Goal: Task Accomplishment & Management: Manage account settings

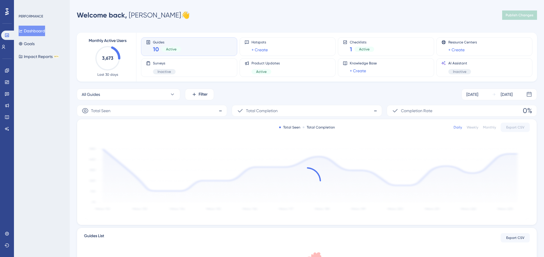
click at [166, 43] on span "Guides" at bounding box center [167, 42] width 28 height 4
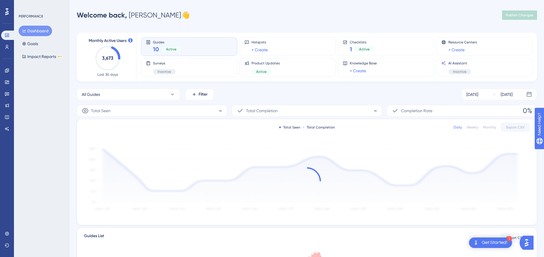
click at [174, 45] on div "10 Active" at bounding box center [167, 49] width 28 height 8
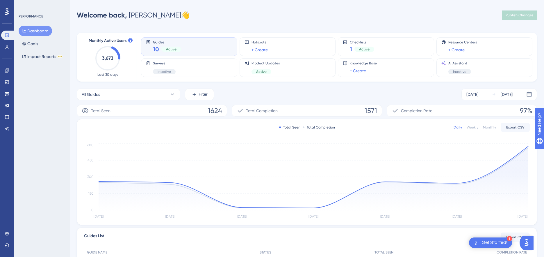
click at [170, 44] on div "Guides 10 Active" at bounding box center [167, 46] width 28 height 13
click at [4, 84] on link at bounding box center [7, 81] width 12 height 9
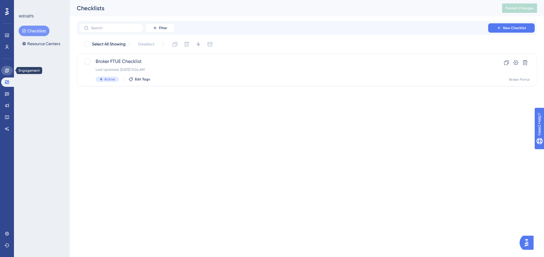
drag, startPoint x: 10, startPoint y: 73, endPoint x: 9, endPoint y: 55, distance: 17.5
click at [9, 73] on link at bounding box center [7, 70] width 12 height 9
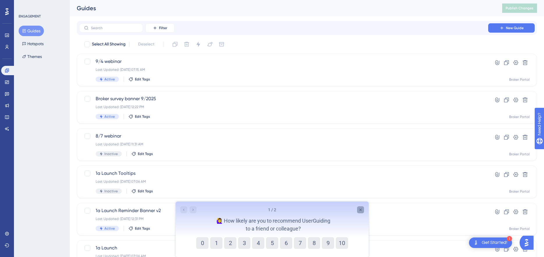
click at [361, 210] on icon "Close survey" at bounding box center [360, 209] width 2 height 2
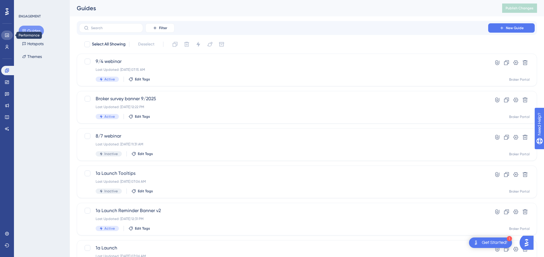
click at [7, 37] on icon at bounding box center [7, 34] width 4 height 3
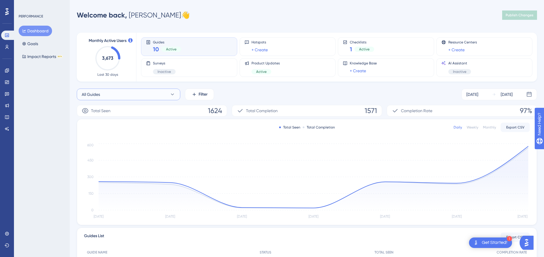
click at [167, 93] on button "All Guides" at bounding box center [129, 94] width 104 height 12
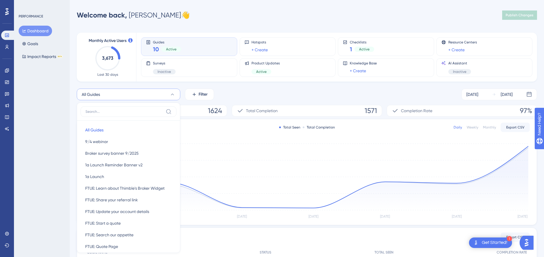
scroll to position [48, 0]
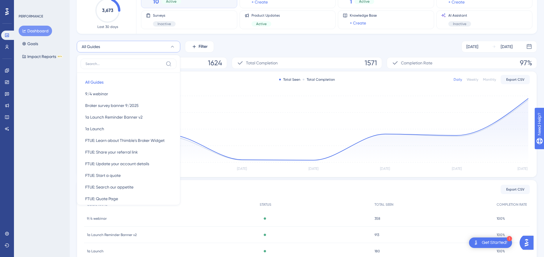
click at [42, 86] on div "PERFORMANCE Dashboard Goals Impact Reports BETA" at bounding box center [42, 128] width 56 height 257
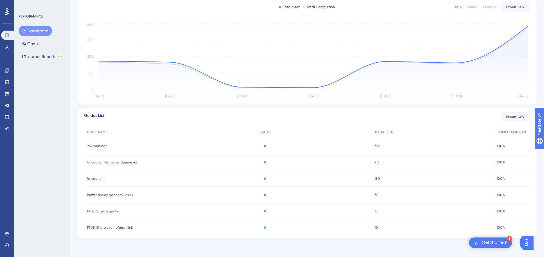
scroll to position [0, 0]
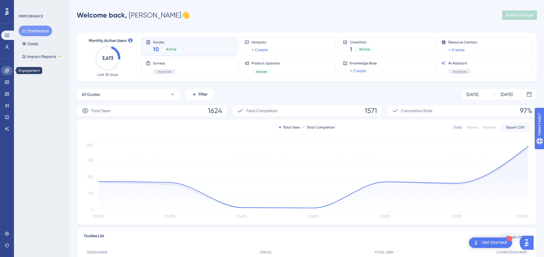
click at [8, 68] on icon at bounding box center [7, 70] width 5 height 5
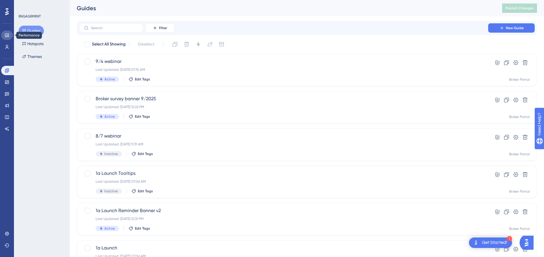
click at [7, 35] on icon at bounding box center [7, 34] width 4 height 3
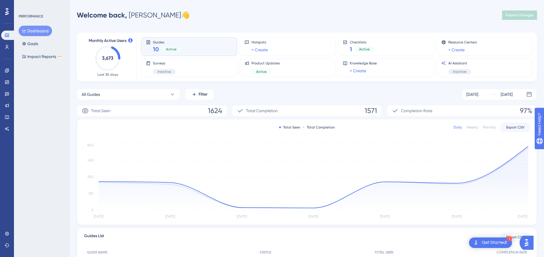
click at [8, 11] on icon at bounding box center [6, 11] width 3 height 7
click at [497, 241] on div "Get Started!" at bounding box center [495, 242] width 26 height 6
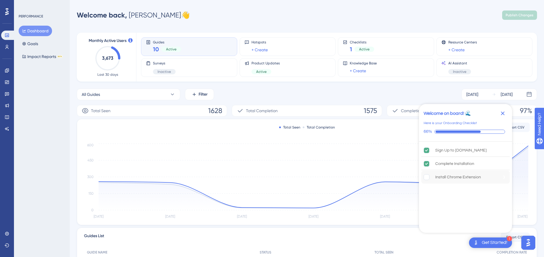
click at [428, 177] on rect "Install Chrome Extension is incomplete." at bounding box center [427, 177] width 6 height 6
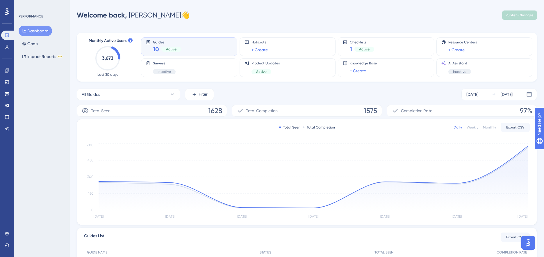
click at [323, 20] on div "Welcome back, David 👋 Publish Changes" at bounding box center [307, 15] width 460 height 12
click at [7, 48] on icon at bounding box center [7, 47] width 5 height 5
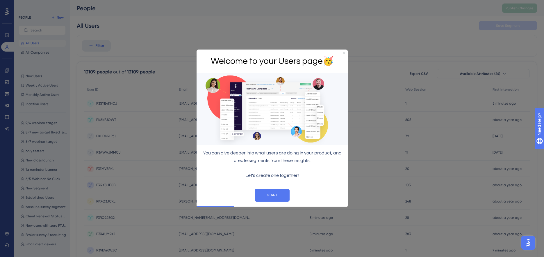
click at [343, 54] on icon "Close Preview" at bounding box center [344, 53] width 2 height 2
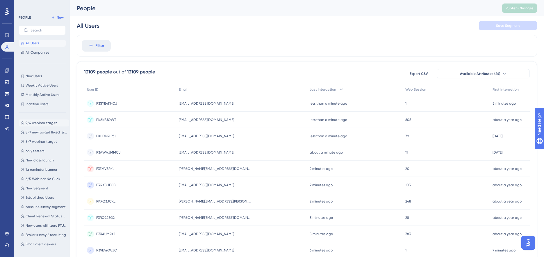
click at [38, 123] on span "9/4 webinar target" at bounding box center [41, 122] width 31 height 5
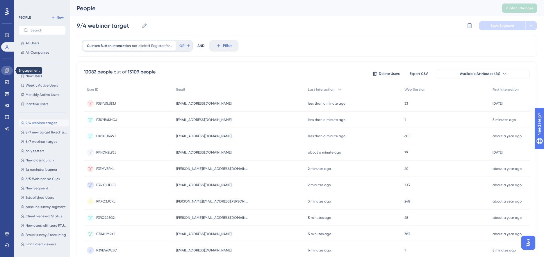
click at [8, 70] on icon at bounding box center [7, 70] width 5 height 5
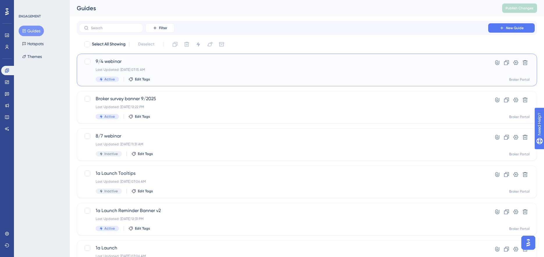
click at [232, 70] on div "Last Updated: Aug 27 2025, 07:15 AM" at bounding box center [284, 69] width 376 height 5
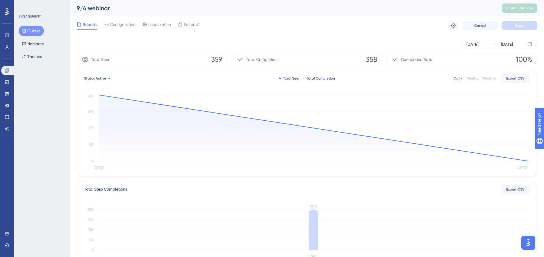
click at [33, 31] on button "Guides" at bounding box center [31, 31] width 25 height 10
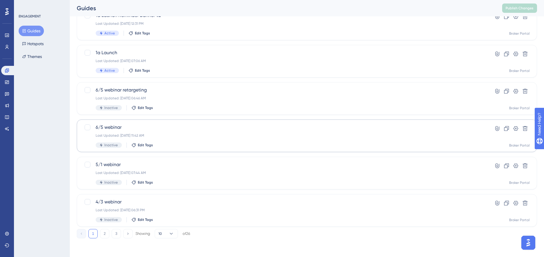
scroll to position [195, 0]
click at [115, 233] on button "3" at bounding box center [116, 233] width 9 height 9
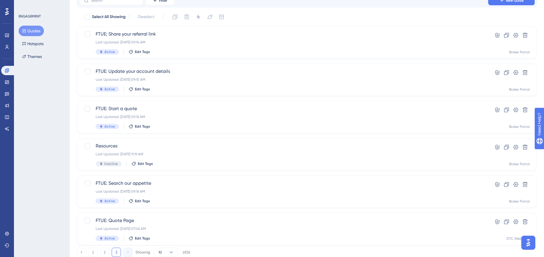
scroll to position [46, 0]
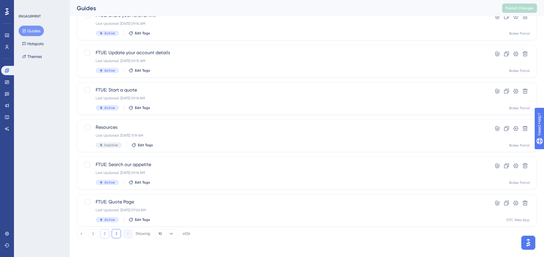
click at [102, 233] on button "2" at bounding box center [104, 233] width 9 height 9
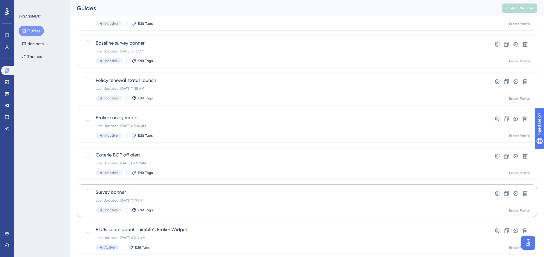
scroll to position [195, 0]
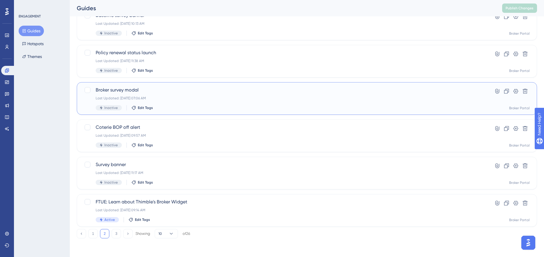
click at [174, 94] on div "Broker survey modal Last Updated: Jul 22 2025, 07:06 AM Inactive Edit Tags" at bounding box center [284, 98] width 376 height 24
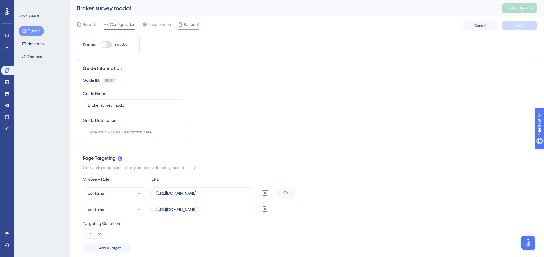
click at [182, 25] on icon at bounding box center [180, 24] width 5 height 5
